Goal: Task Accomplishment & Management: Manage account settings

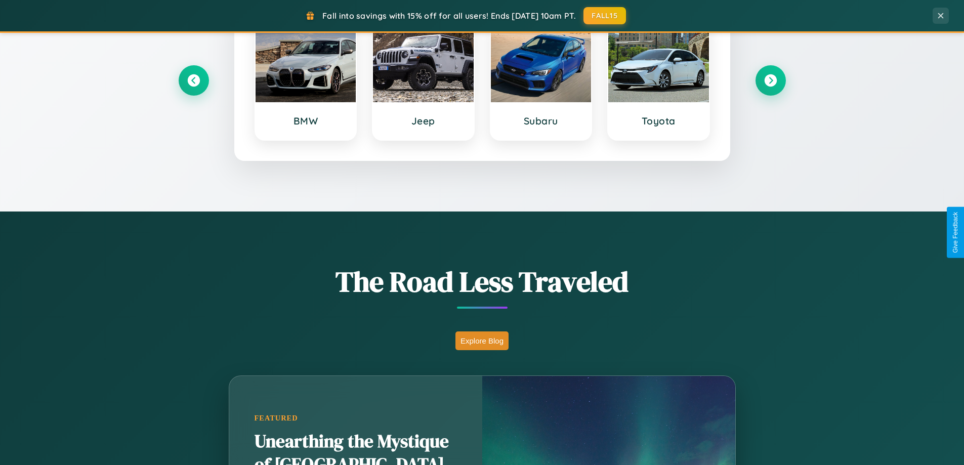
scroll to position [1948, 0]
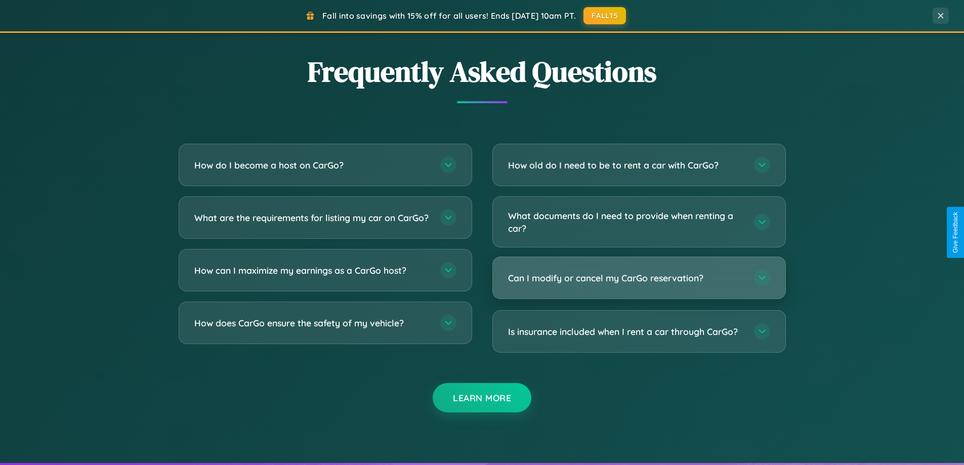
click at [639, 278] on h3 "Can I modify or cancel my CarGo reservation?" at bounding box center [626, 278] width 236 height 13
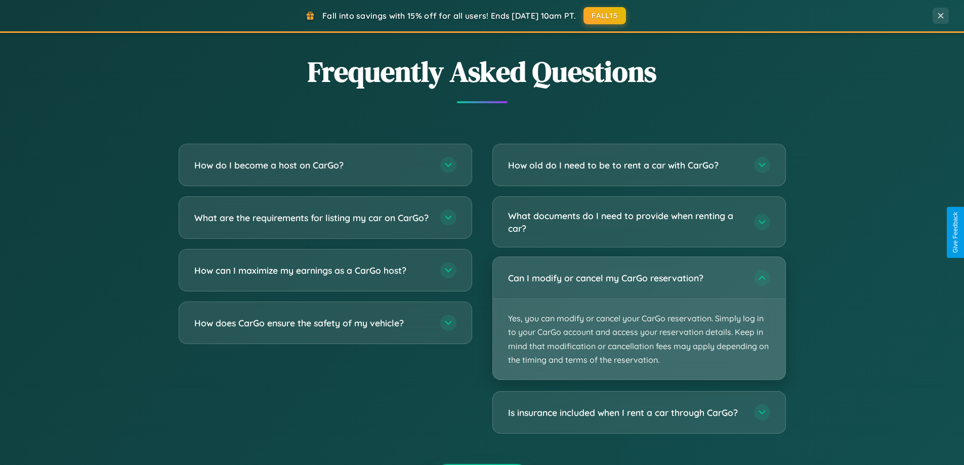
click at [639, 318] on p "Yes, you can modify or cancel your CarGo reservation. Simply log in to your Car…" at bounding box center [639, 339] width 293 height 80
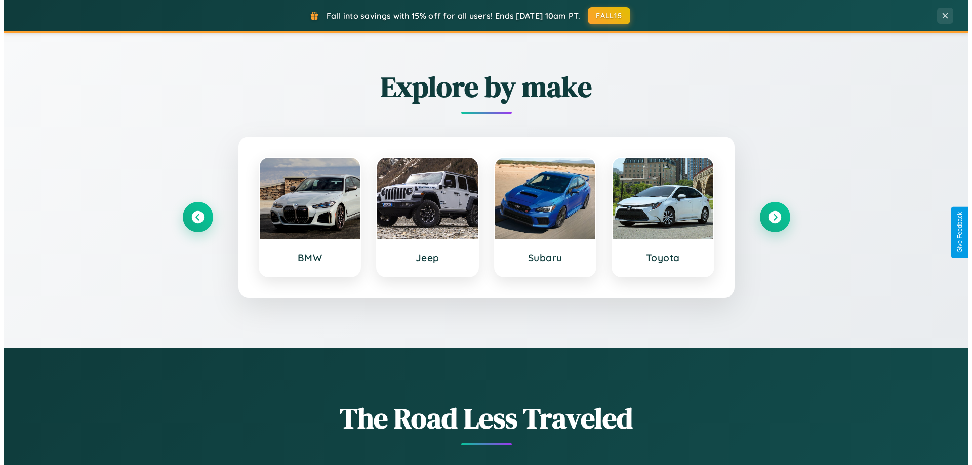
scroll to position [0, 0]
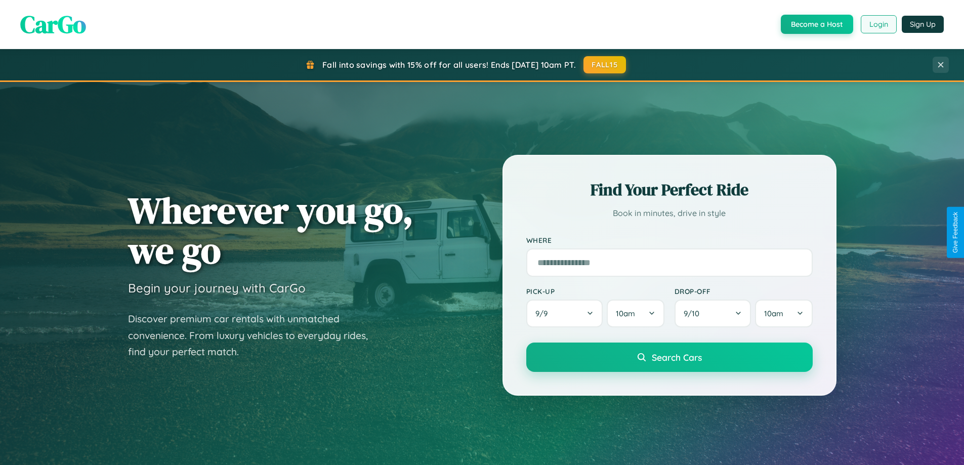
click at [878, 24] on button "Login" at bounding box center [879, 24] width 36 height 18
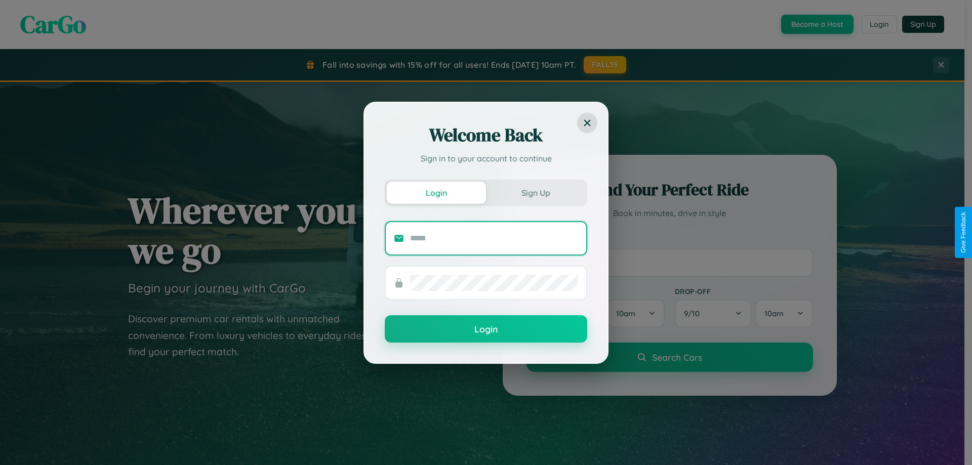
click at [494, 238] on input "text" at bounding box center [494, 238] width 168 height 16
type input "**********"
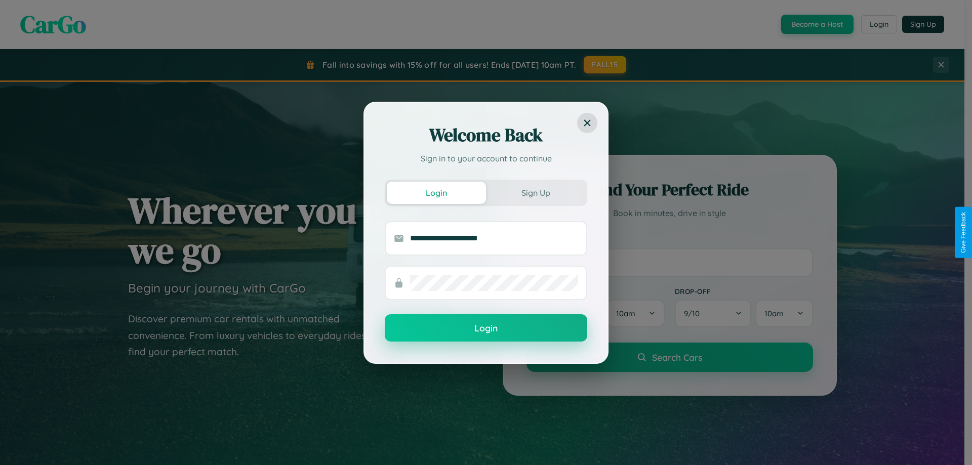
click at [486, 328] on button "Login" at bounding box center [486, 327] width 202 height 27
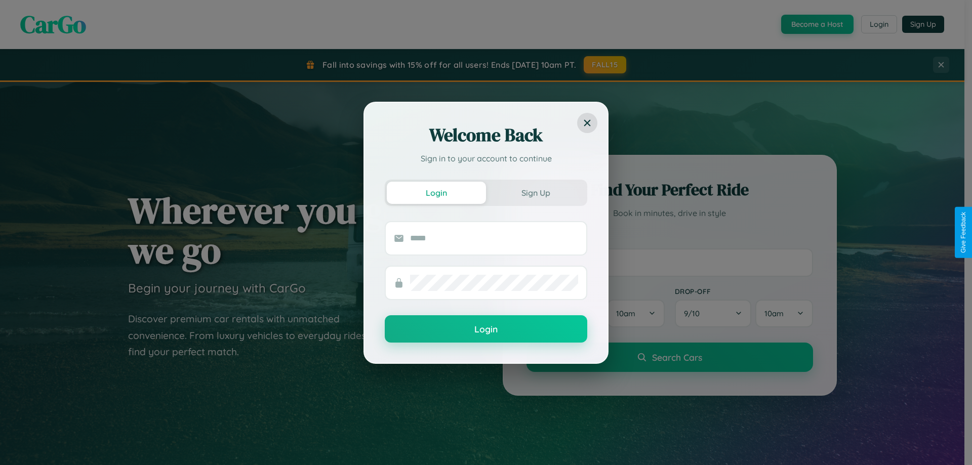
scroll to position [1626, 0]
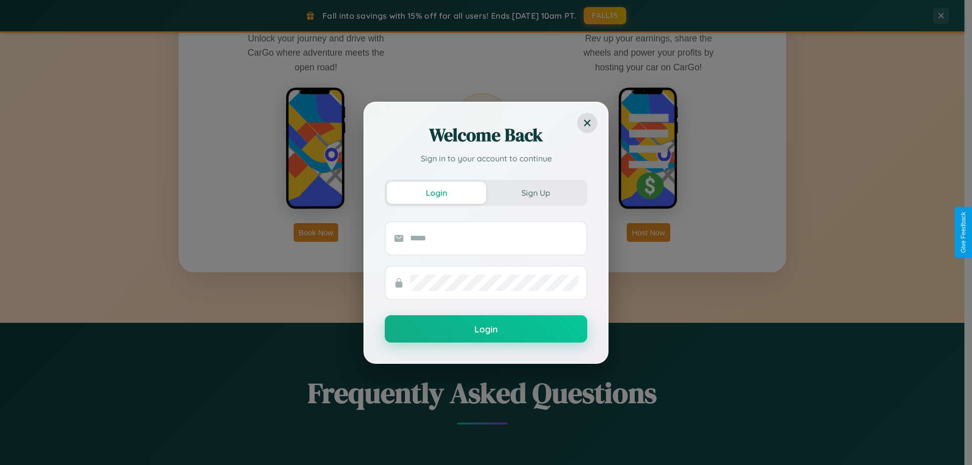
click at [648, 232] on div "Welcome Back Sign in to your account to continue Login Sign Up Login" at bounding box center [486, 232] width 972 height 465
